Goal: Navigation & Orientation: Find specific page/section

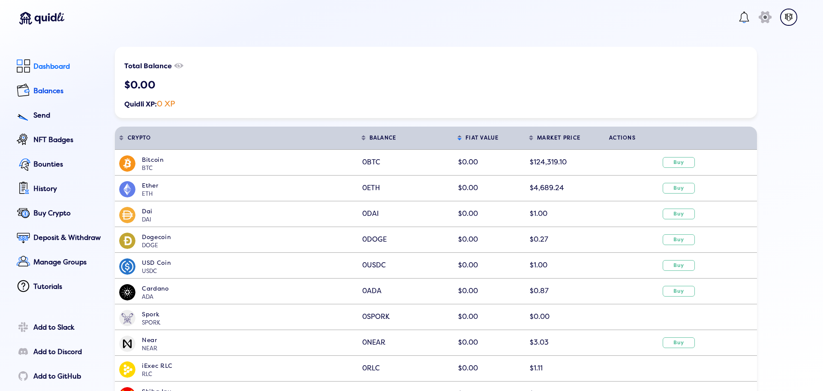
click at [34, 64] on div "Dashboard" at bounding box center [67, 67] width 69 height 8
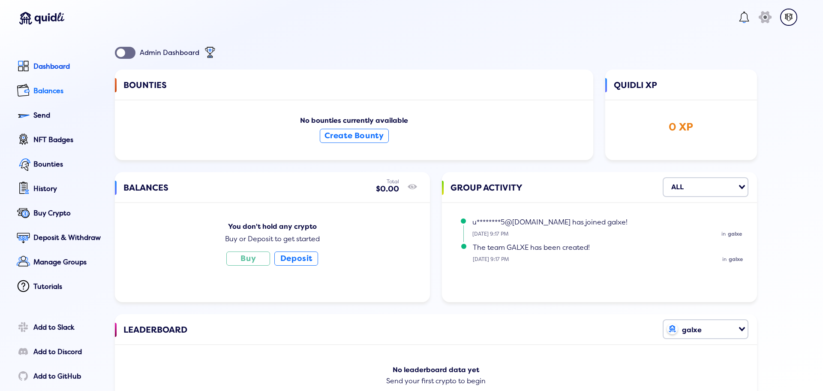
click at [48, 89] on div "Balances" at bounding box center [67, 91] width 69 height 8
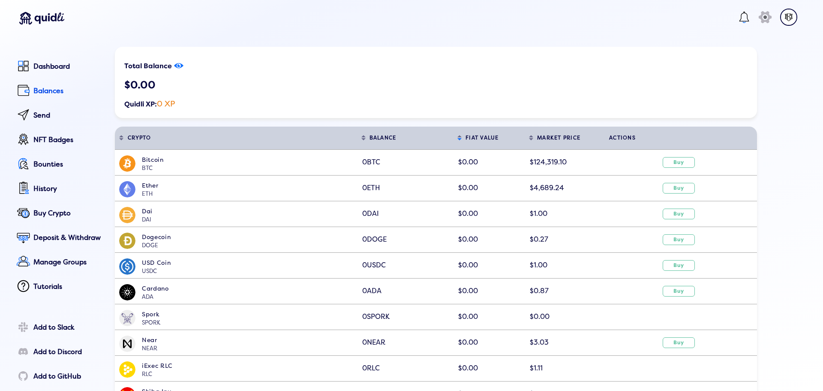
click at [177, 63] on icon "show/hide" at bounding box center [178, 66] width 9 height 12
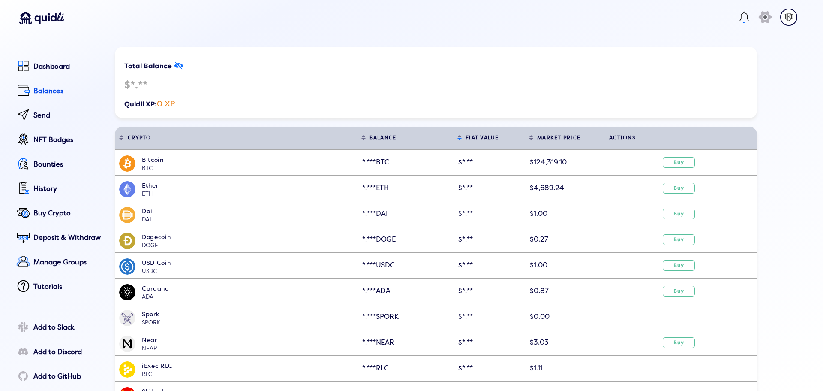
click at [182, 67] on icon at bounding box center [179, 65] width 8 height 7
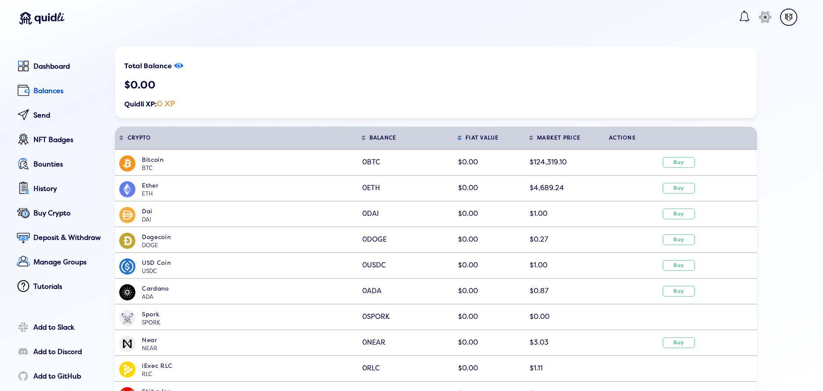
click at [478, 20] on img at bounding box center [788, 17] width 17 height 17
